Goal: Obtain resource: Download file/media

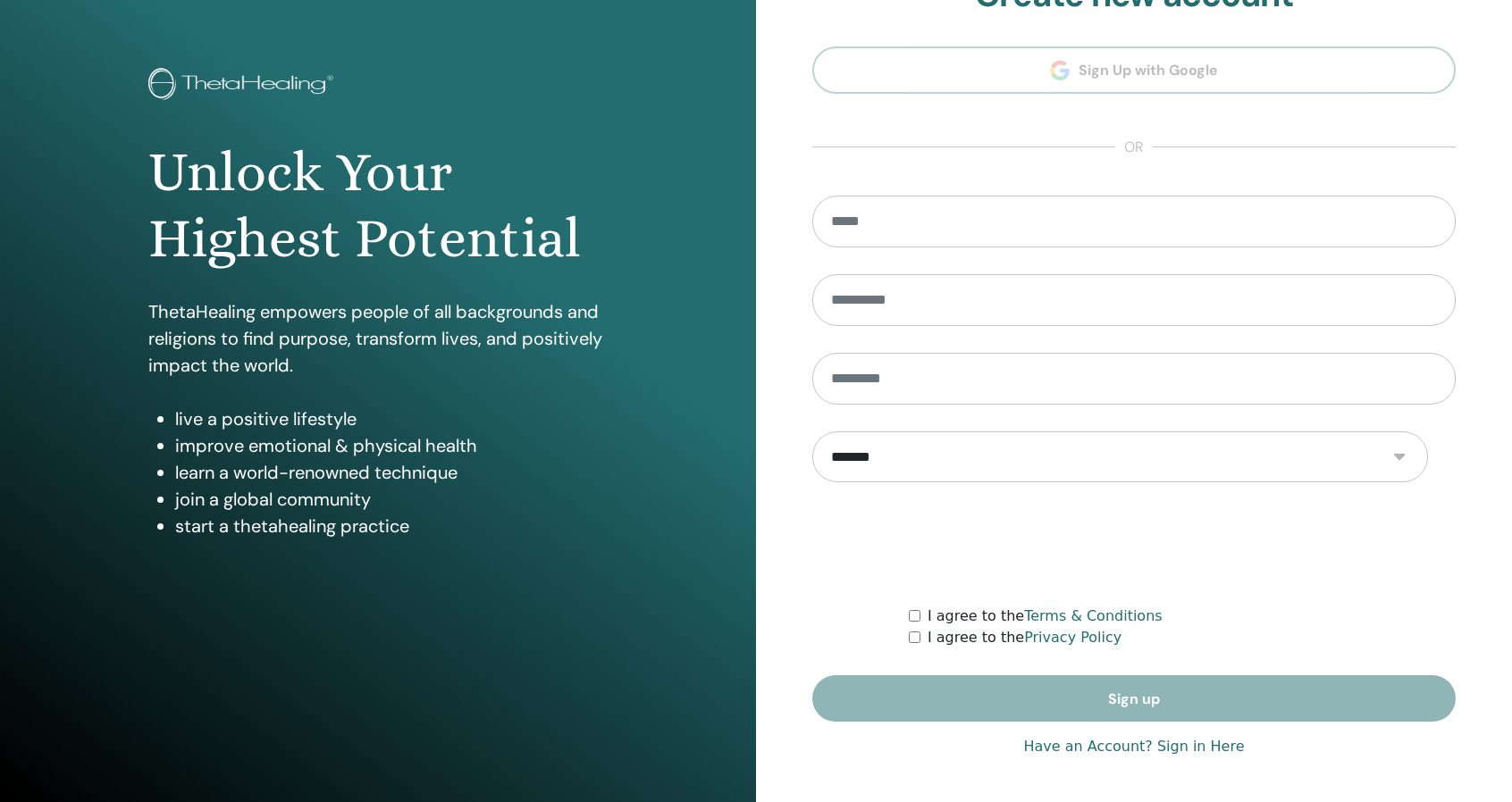
scroll to position [269, 0]
type input "**********"
click at [1221, 736] on link "Have an Account? Sign in Here" at bounding box center [1133, 746] width 220 height 21
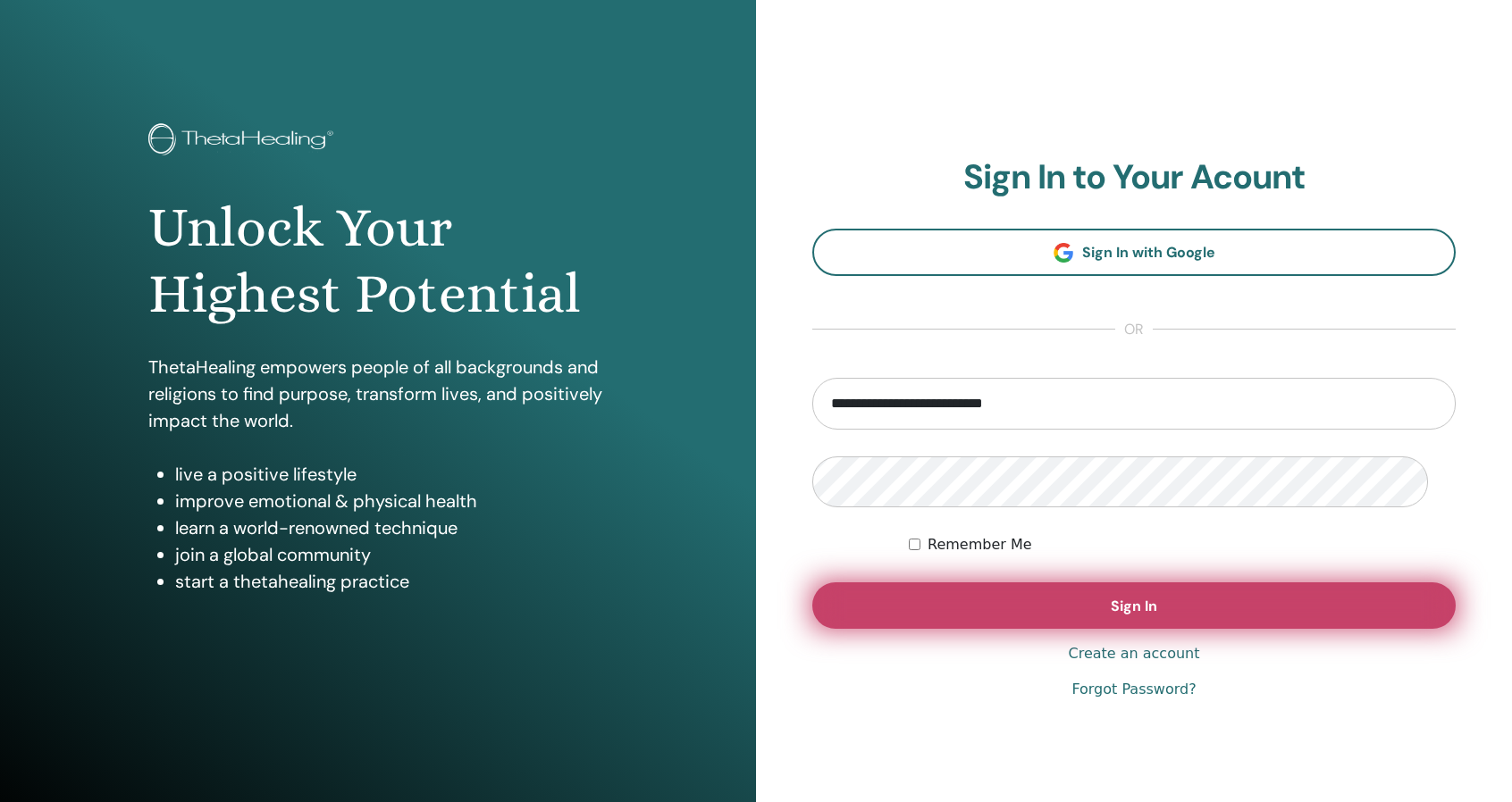
click at [1135, 616] on span "Sign In" at bounding box center [1134, 606] width 46 height 19
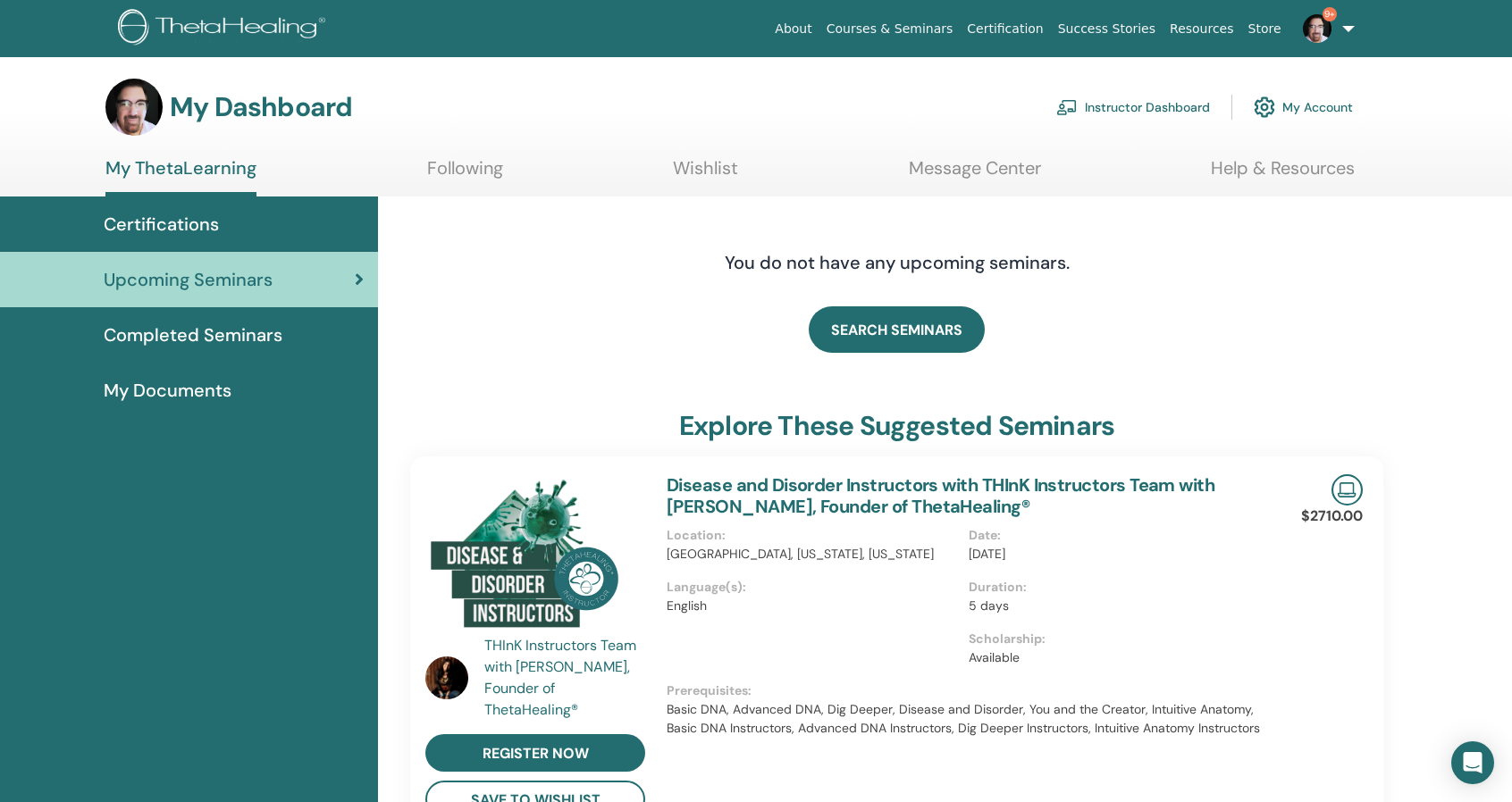
click at [1090, 119] on link "Instructor Dashboard" at bounding box center [1133, 107] width 154 height 39
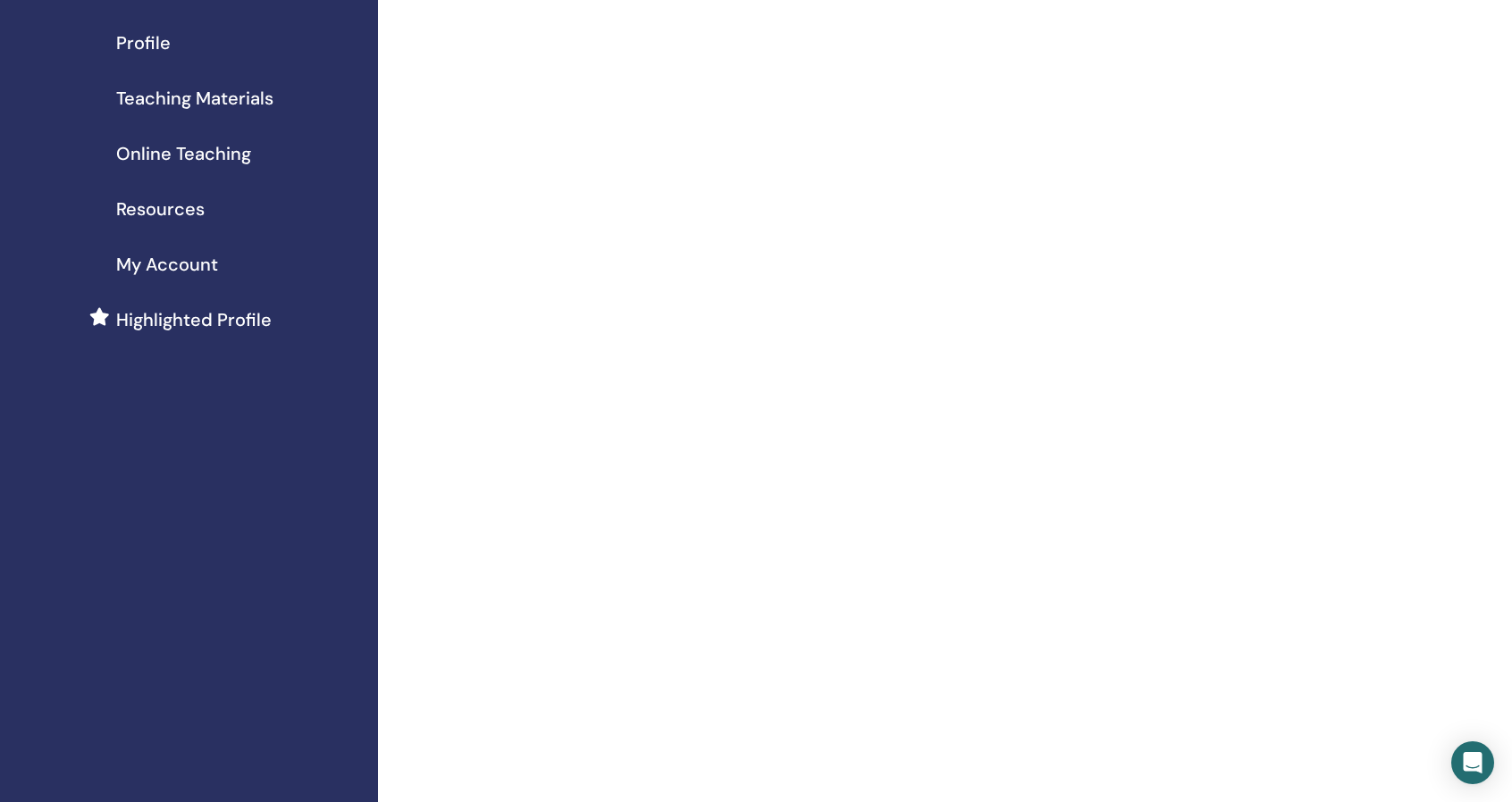
scroll to position [209, 0]
click at [253, 111] on span "Teaching Materials" at bounding box center [195, 97] width 158 height 27
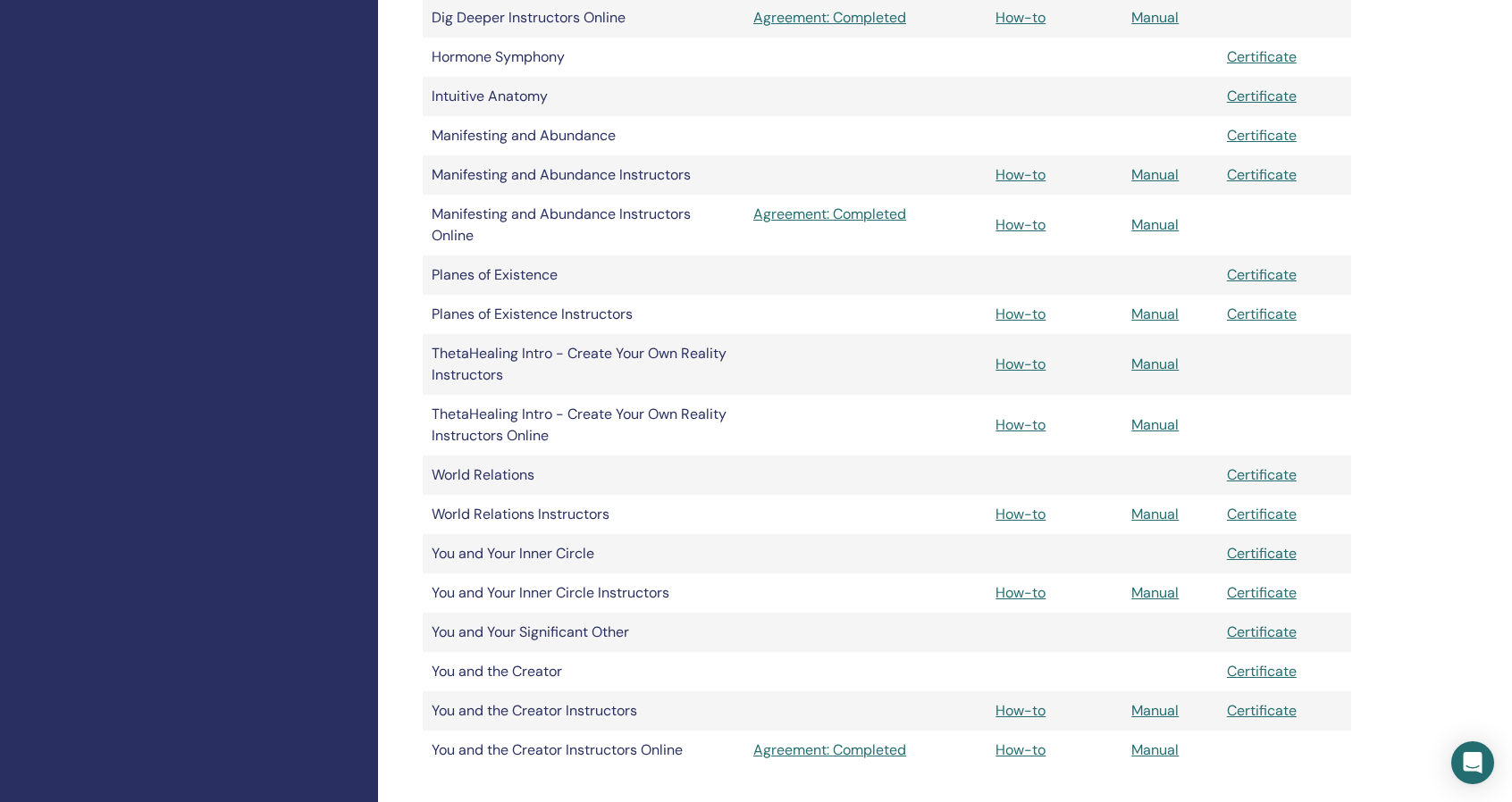
scroll to position [913, 0]
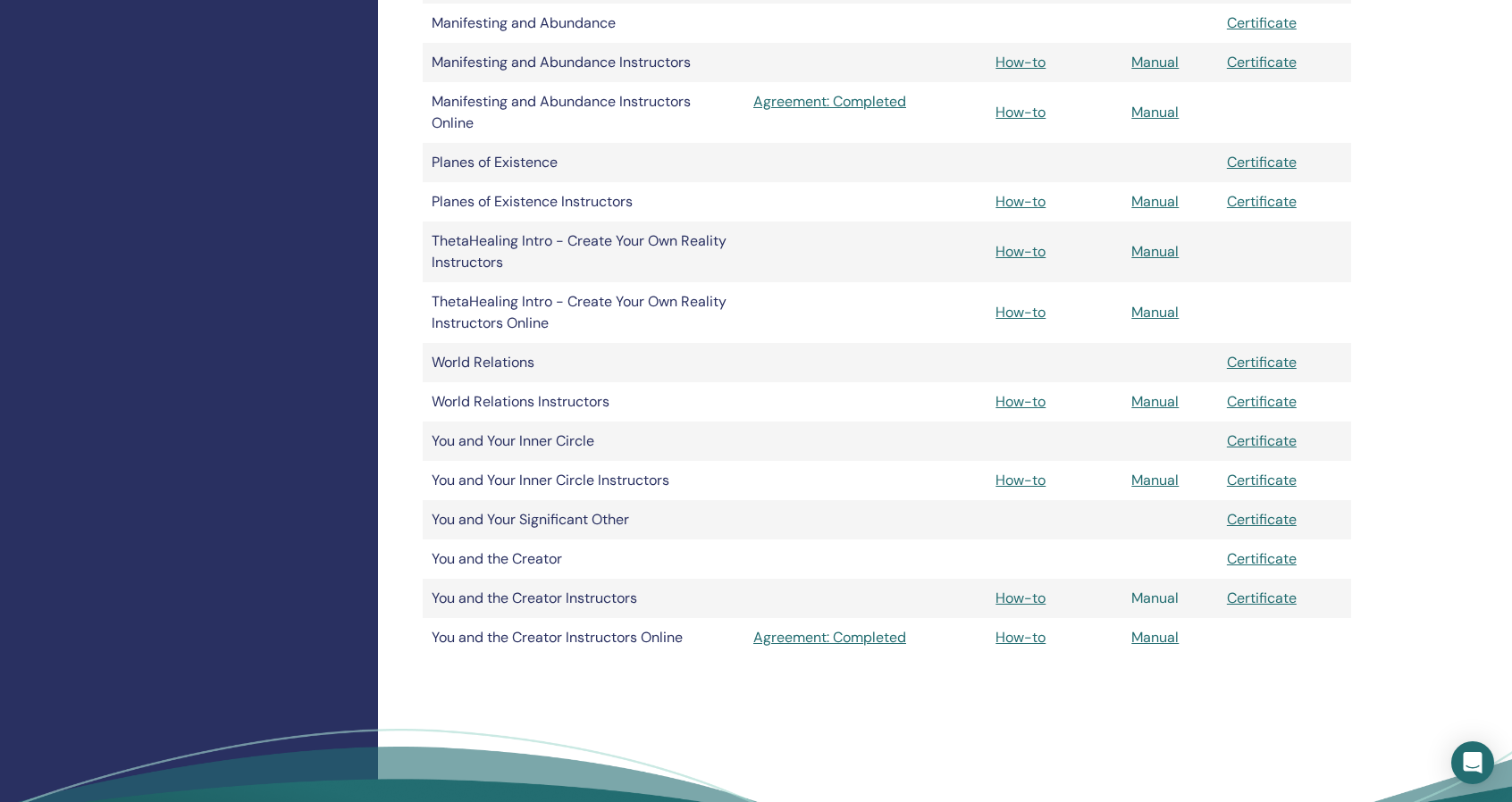
click at [1154, 608] on link "Manual" at bounding box center [1154, 598] width 47 height 19
